Goal: Use online tool/utility: Utilize a website feature to perform a specific function

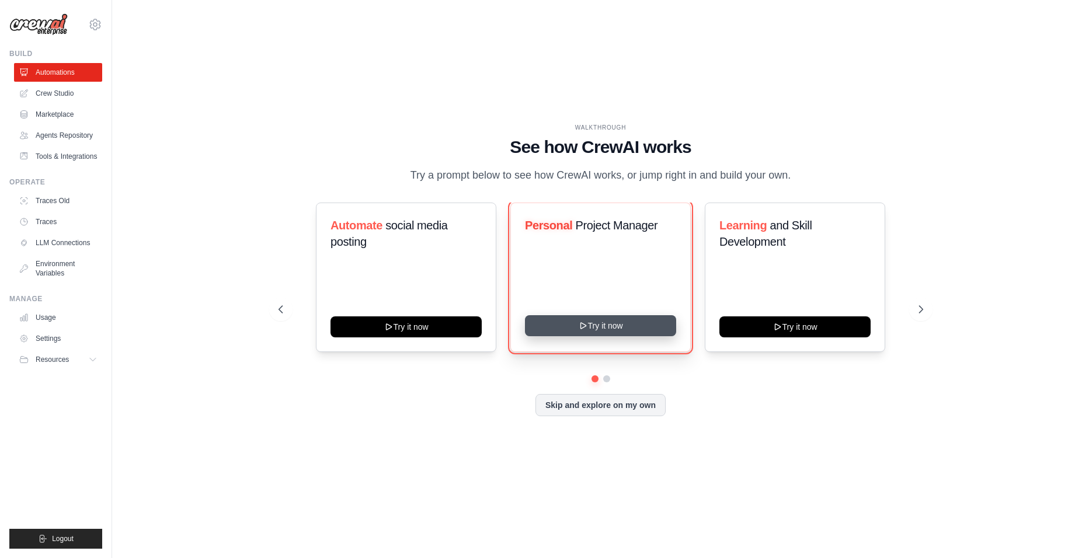
click at [589, 331] on button "Try it now" at bounding box center [600, 325] width 151 height 21
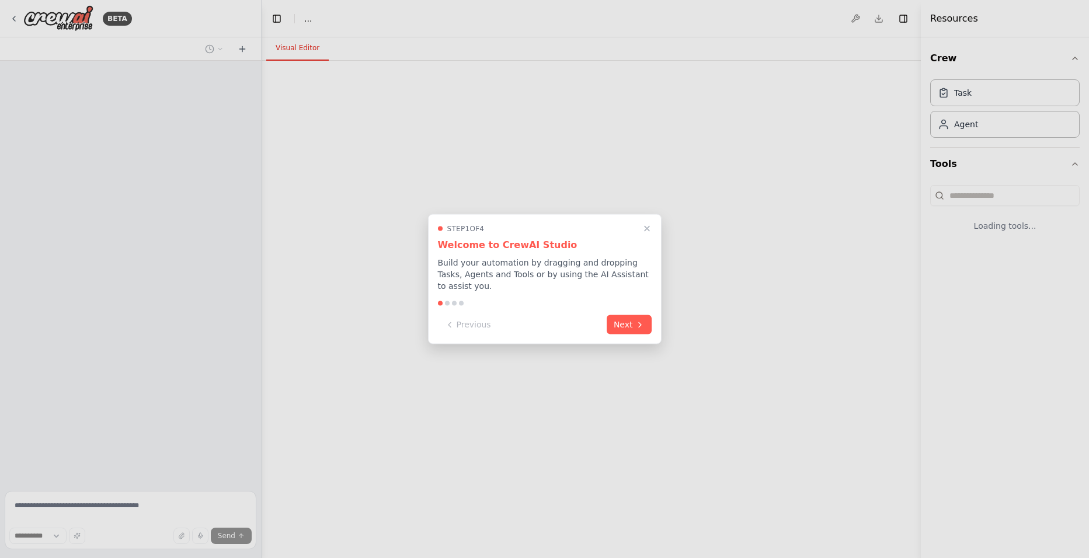
select select "****"
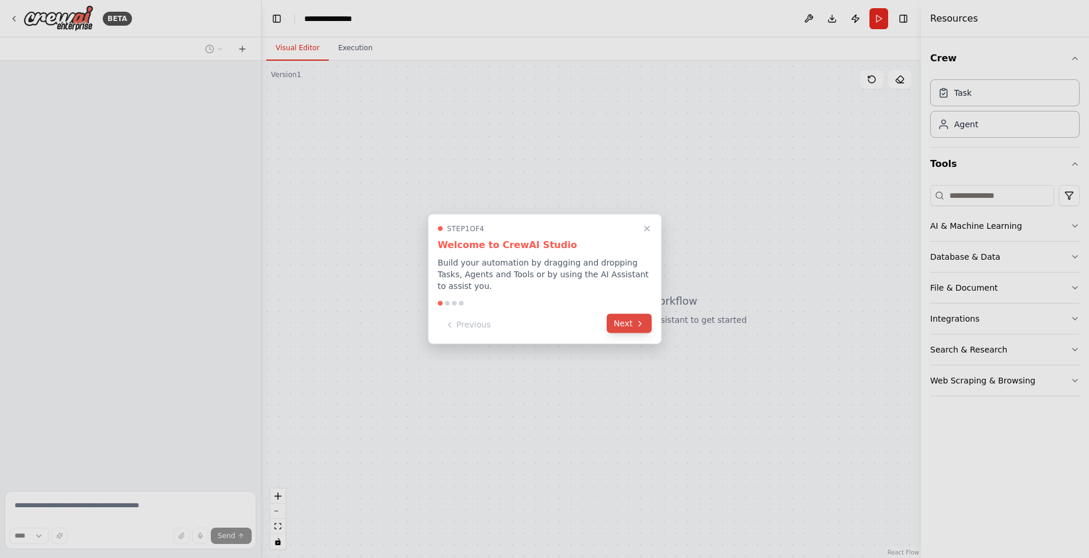
click at [622, 325] on button "Next" at bounding box center [629, 323] width 45 height 19
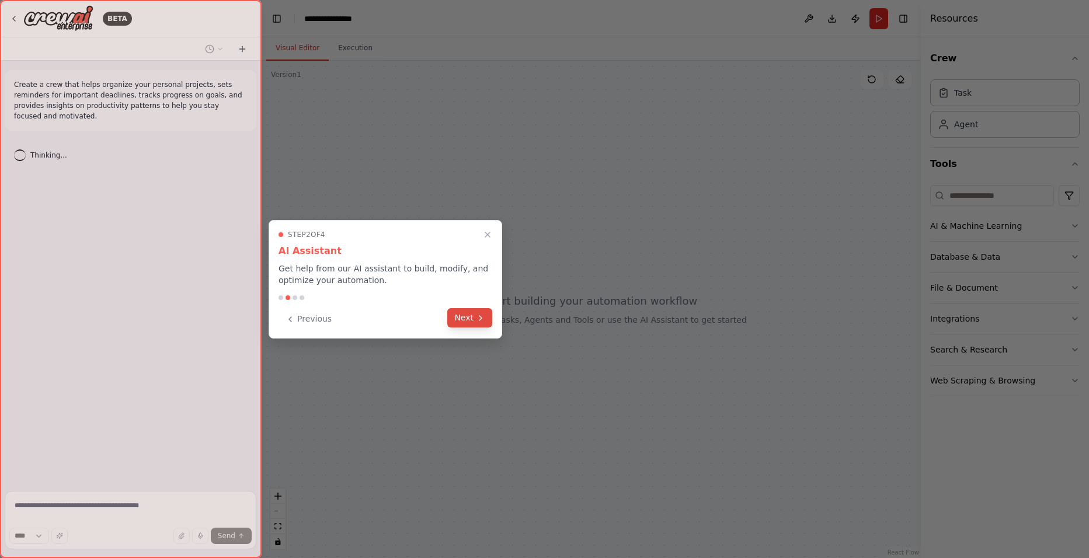
click at [485, 314] on icon at bounding box center [480, 318] width 9 height 9
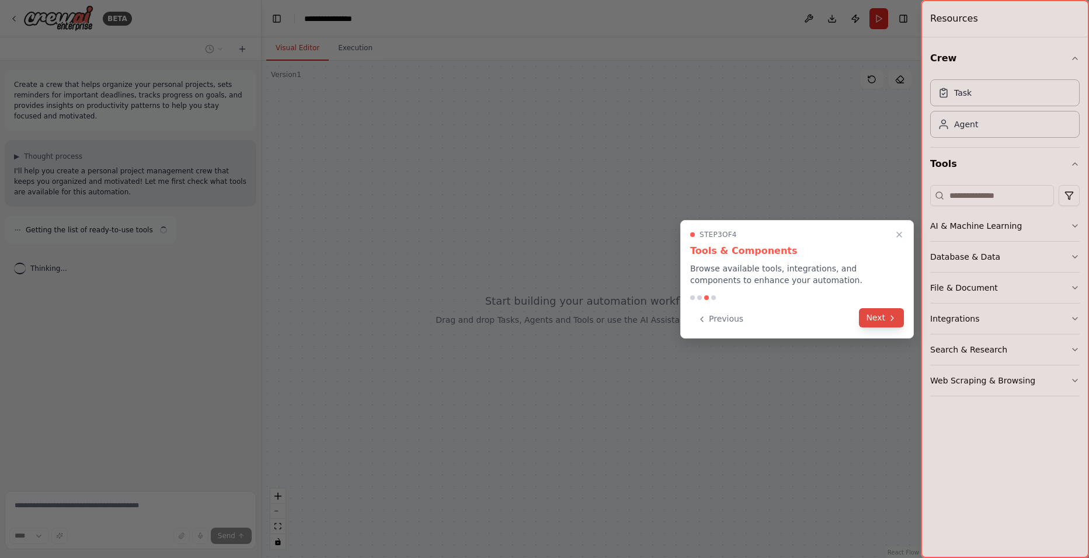
click at [874, 321] on button "Next" at bounding box center [881, 317] width 45 height 19
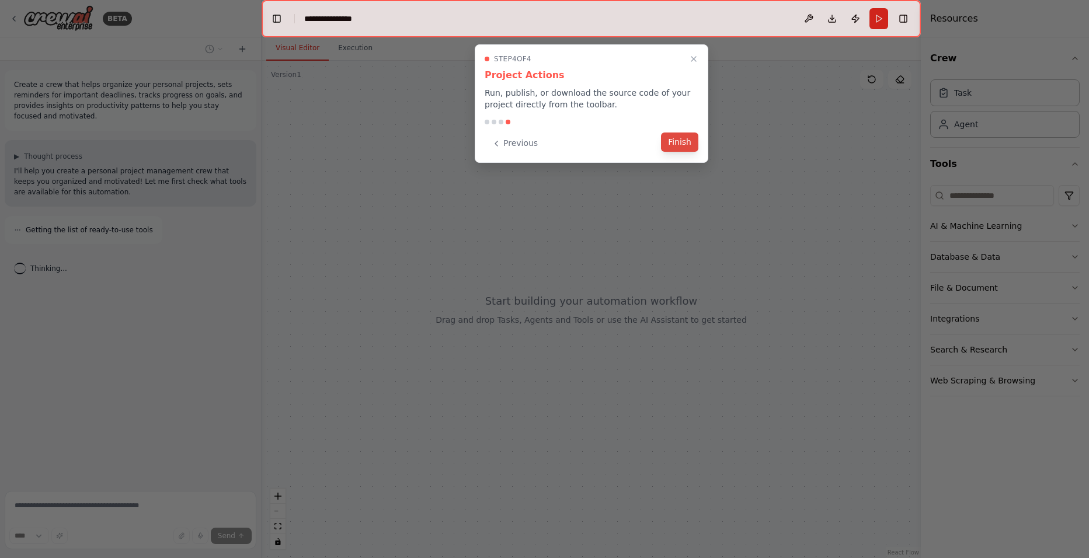
click at [675, 145] on button "Finish" at bounding box center [679, 142] width 37 height 19
